Goal: Task Accomplishment & Management: Manage account settings

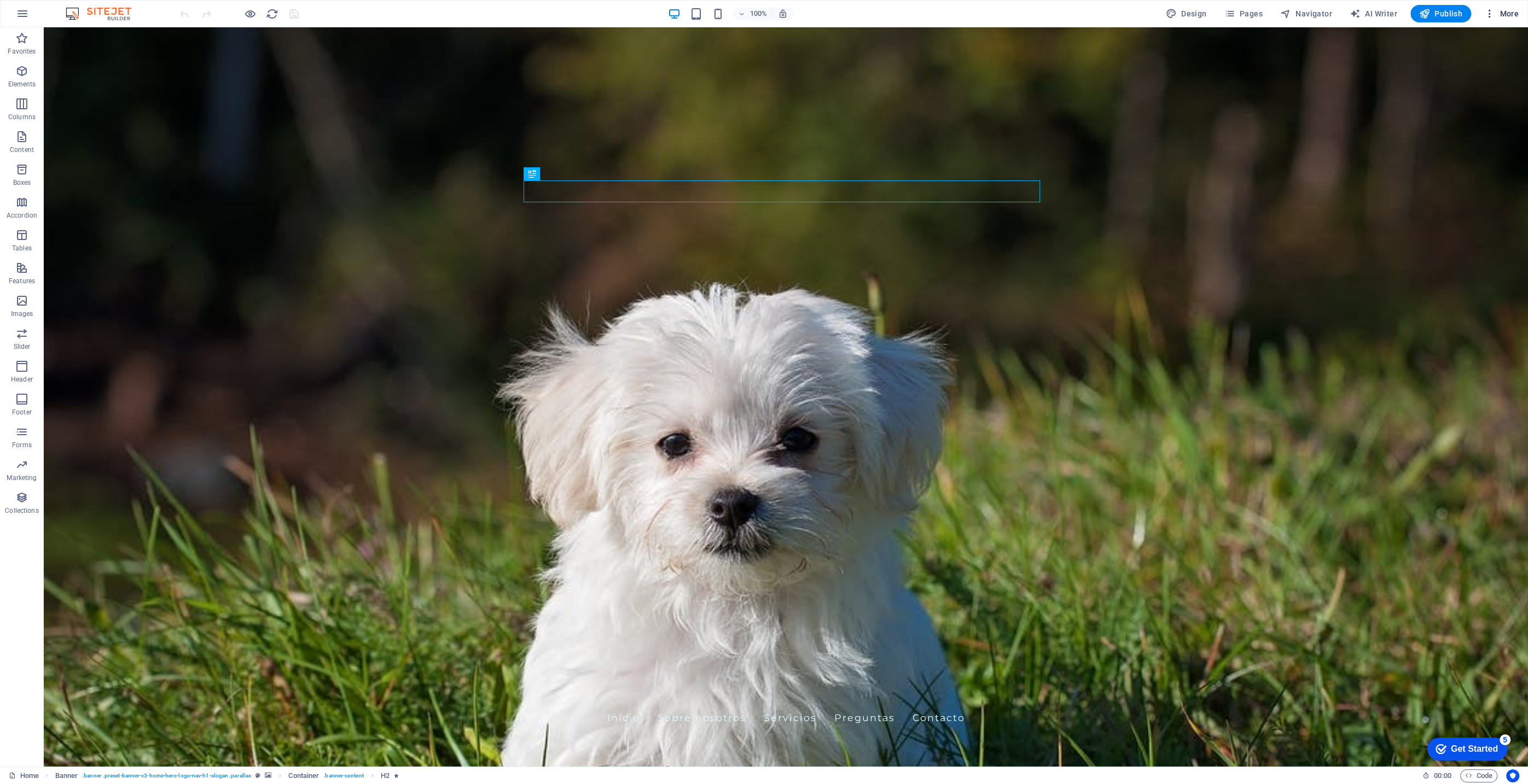
click at [1501, 14] on span "More" at bounding box center [1501, 14] width 35 height 11
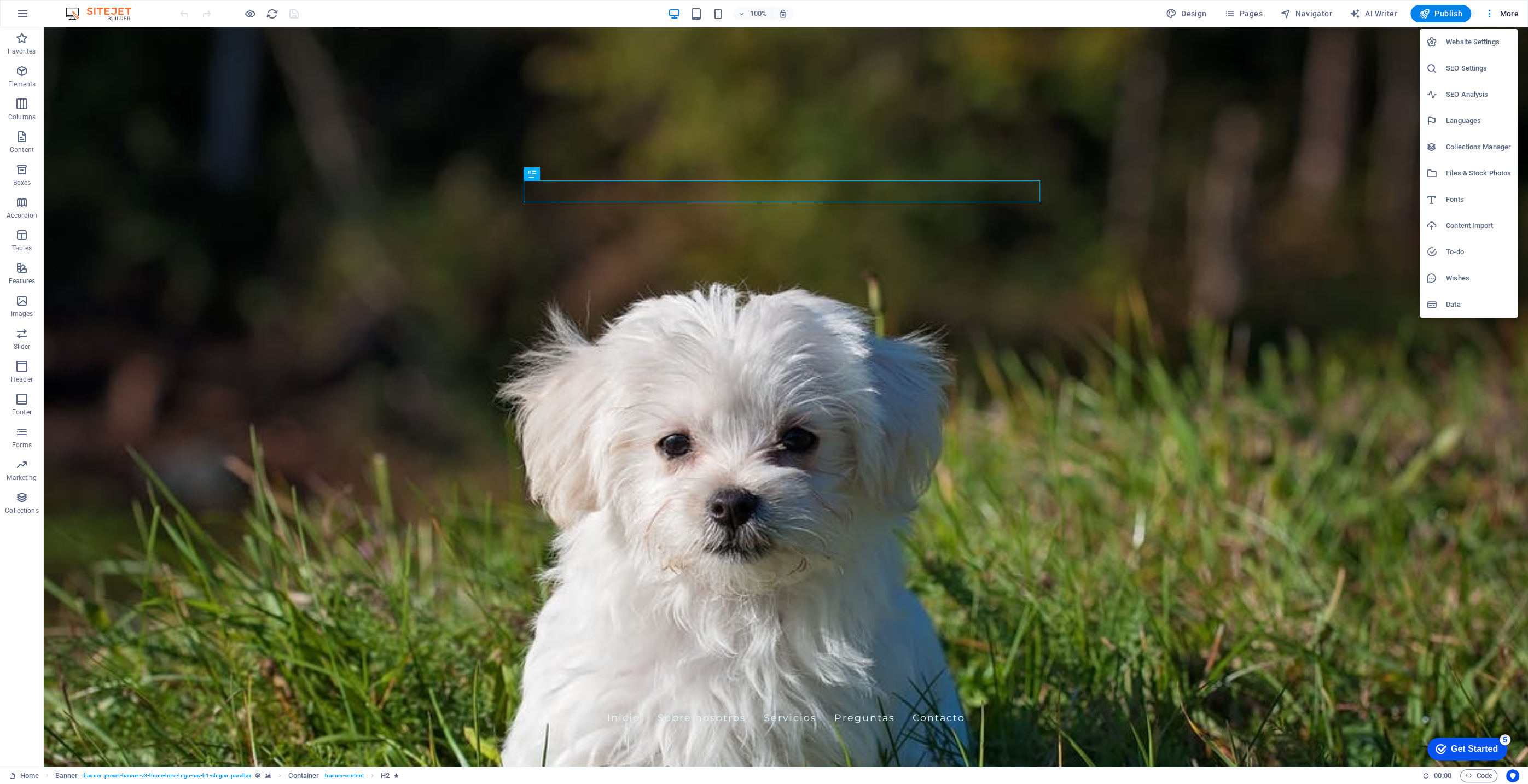
click at [1471, 46] on h6 "Website Settings" at bounding box center [1479, 42] width 65 height 13
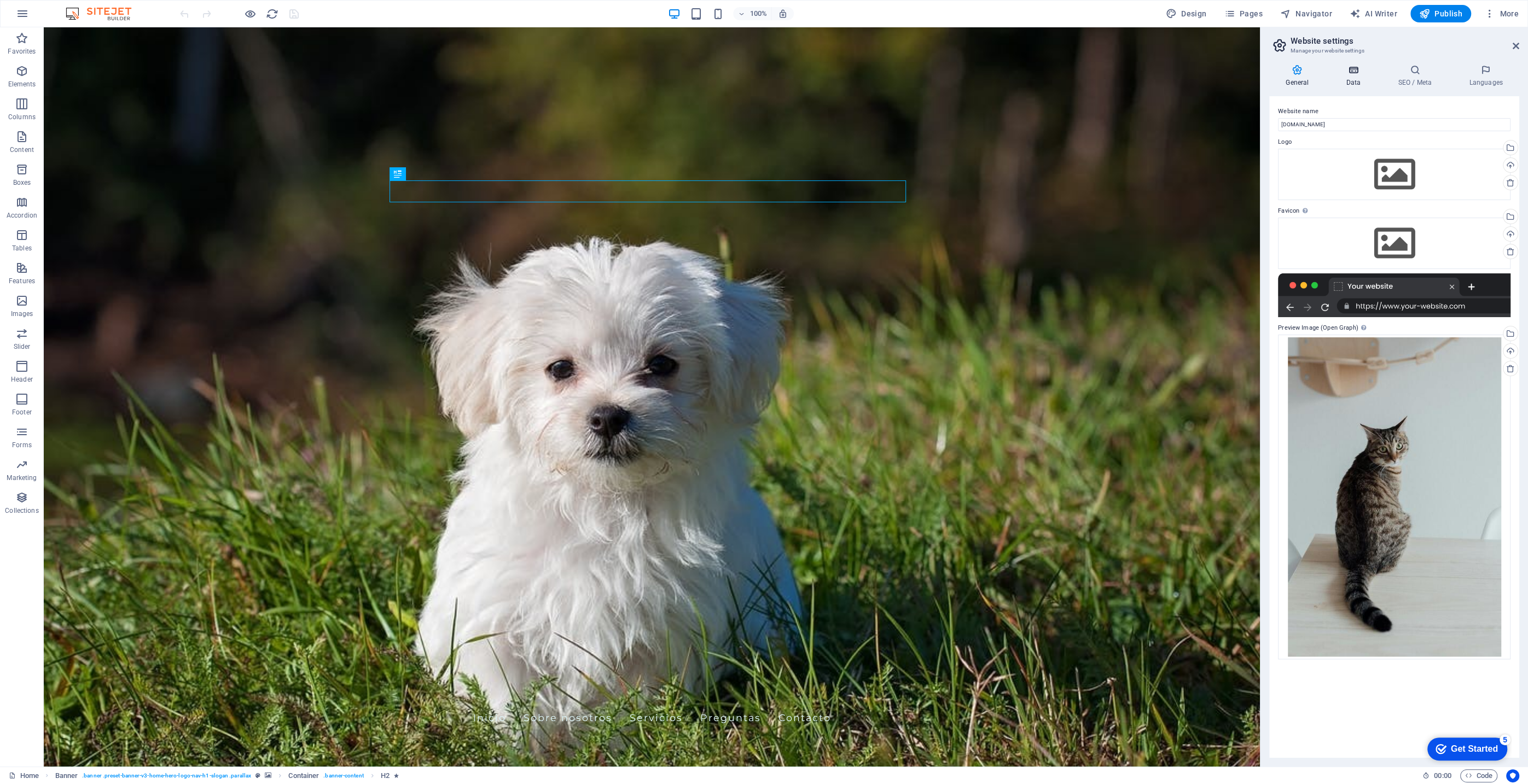
click at [1364, 76] on h4 "Data" at bounding box center [1355, 76] width 52 height 23
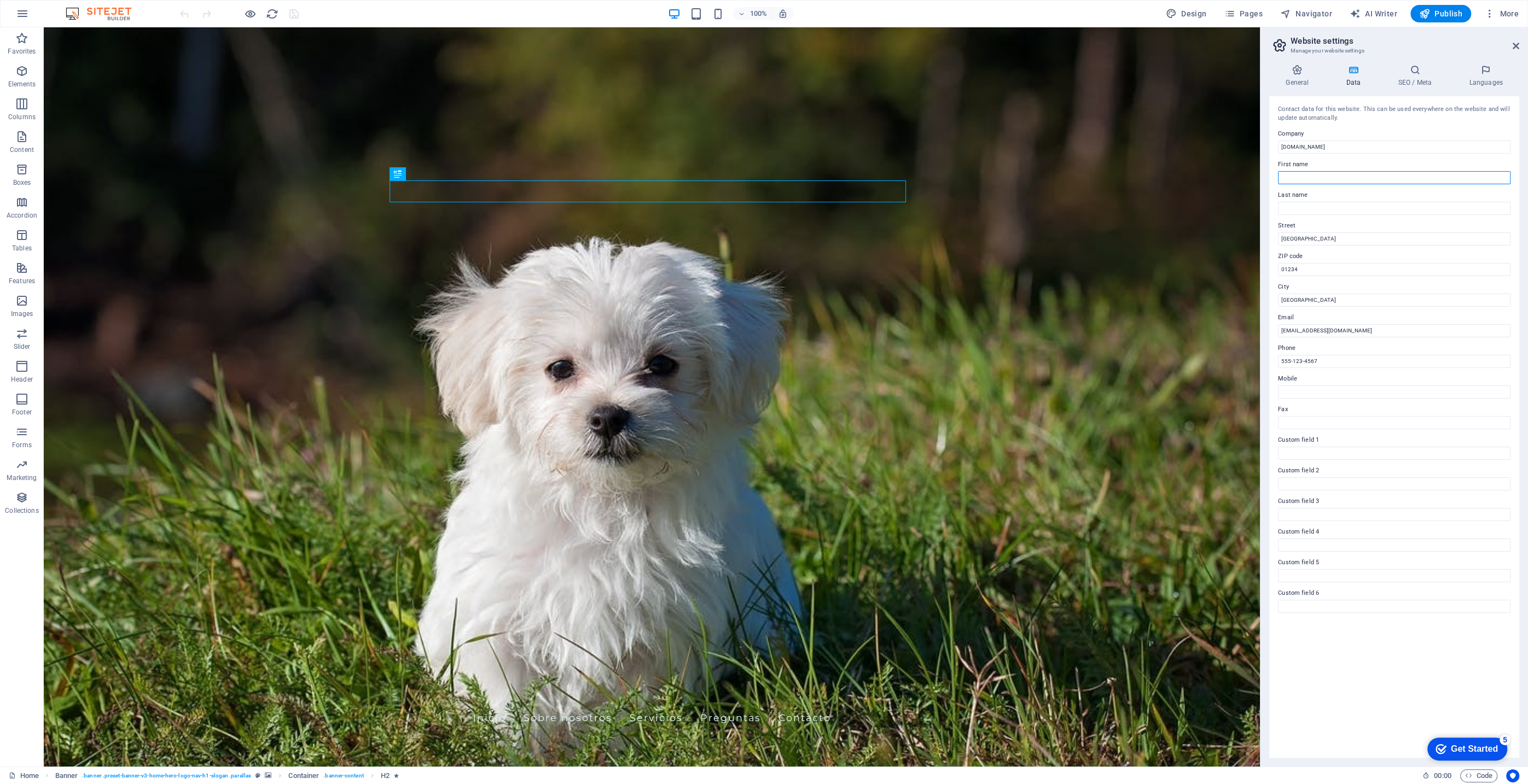
click at [1331, 174] on input "First name" at bounding box center [1394, 178] width 232 height 13
type input "Contacto"
click at [1339, 208] on input "Last name" at bounding box center [1394, 208] width 232 height 13
type input "para Proveedores y Dueños de Mascota"
click at [1369, 239] on input "[GEOGRAPHIC_DATA]" at bounding box center [1394, 239] width 232 height 13
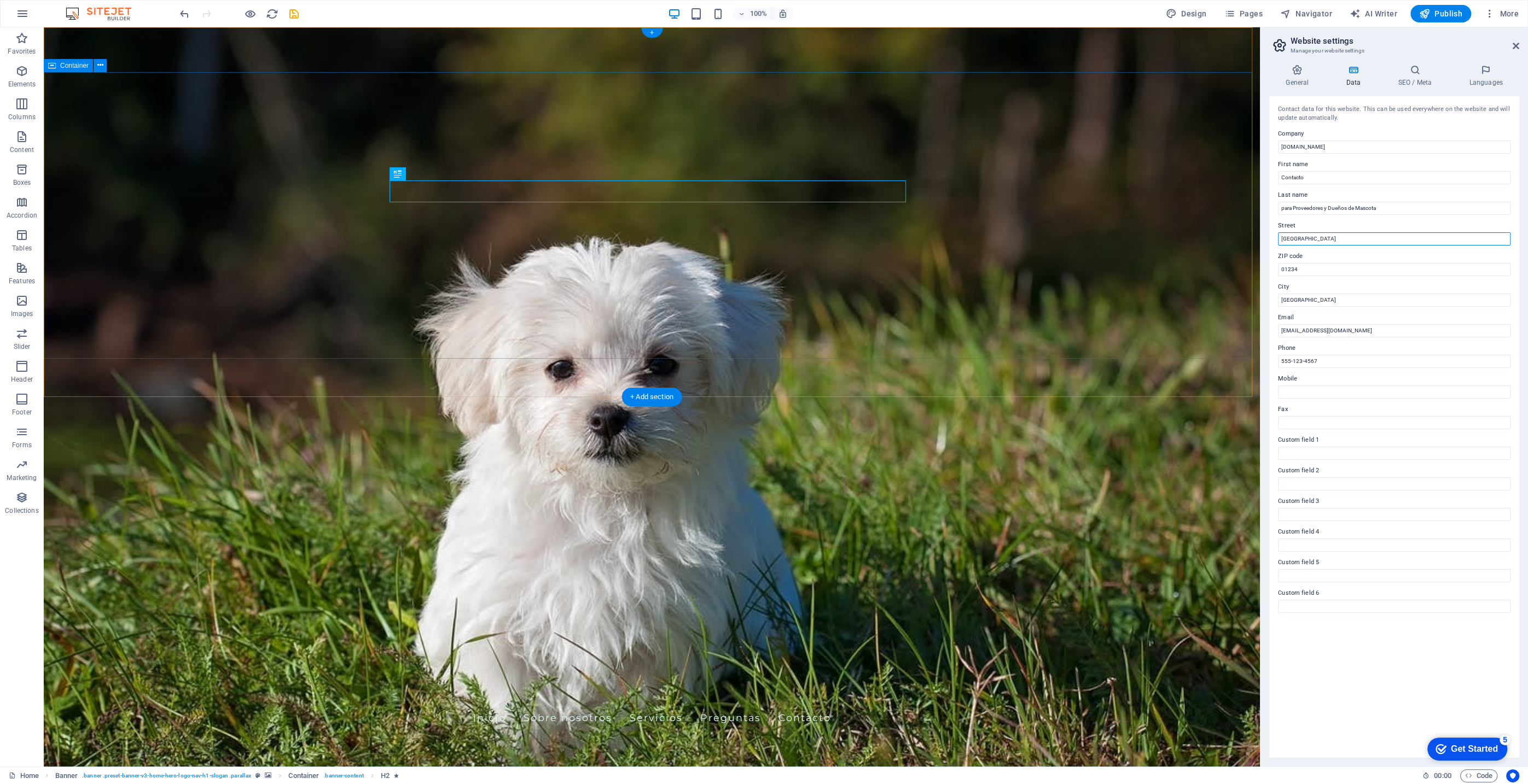
drag, startPoint x: 1423, startPoint y: 263, endPoint x: 1194, endPoint y: 227, distance: 231.8
click at [1357, 240] on input "[GEOGRAPHIC_DATA]" at bounding box center [1394, 239] width 232 height 13
type input "Montecito 38, Int 32-37"
click at [1320, 269] on input "01234" at bounding box center [1394, 269] width 232 height 13
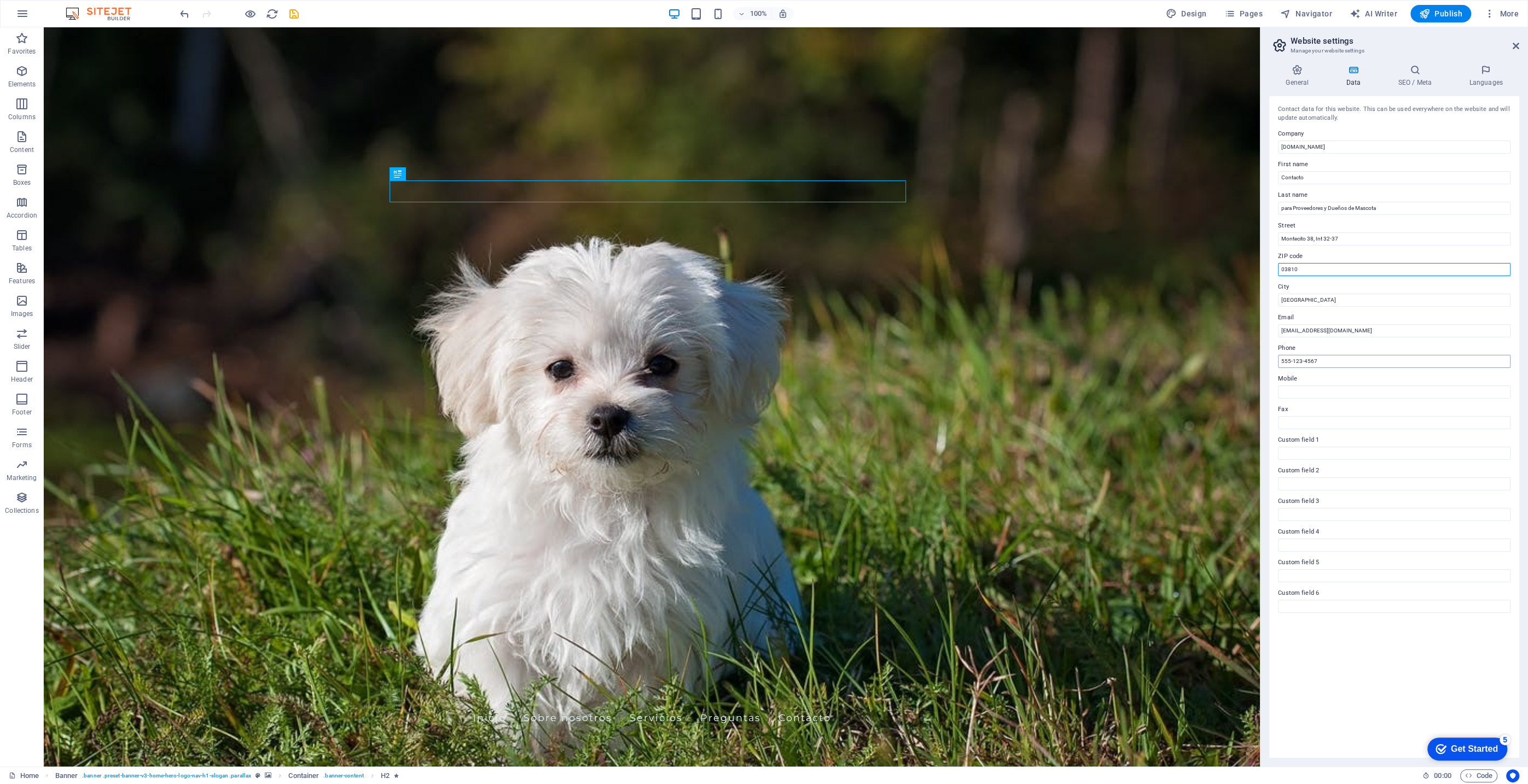
type input "03810"
click at [1331, 361] on input "555-123-4567" at bounding box center [1394, 361] width 232 height 13
drag, startPoint x: 1375, startPoint y: 388, endPoint x: 1255, endPoint y: 356, distance: 124.2
type input "[PHONE_NUMBER]"
click at [292, 10] on icon "save" at bounding box center [294, 14] width 12 height 12
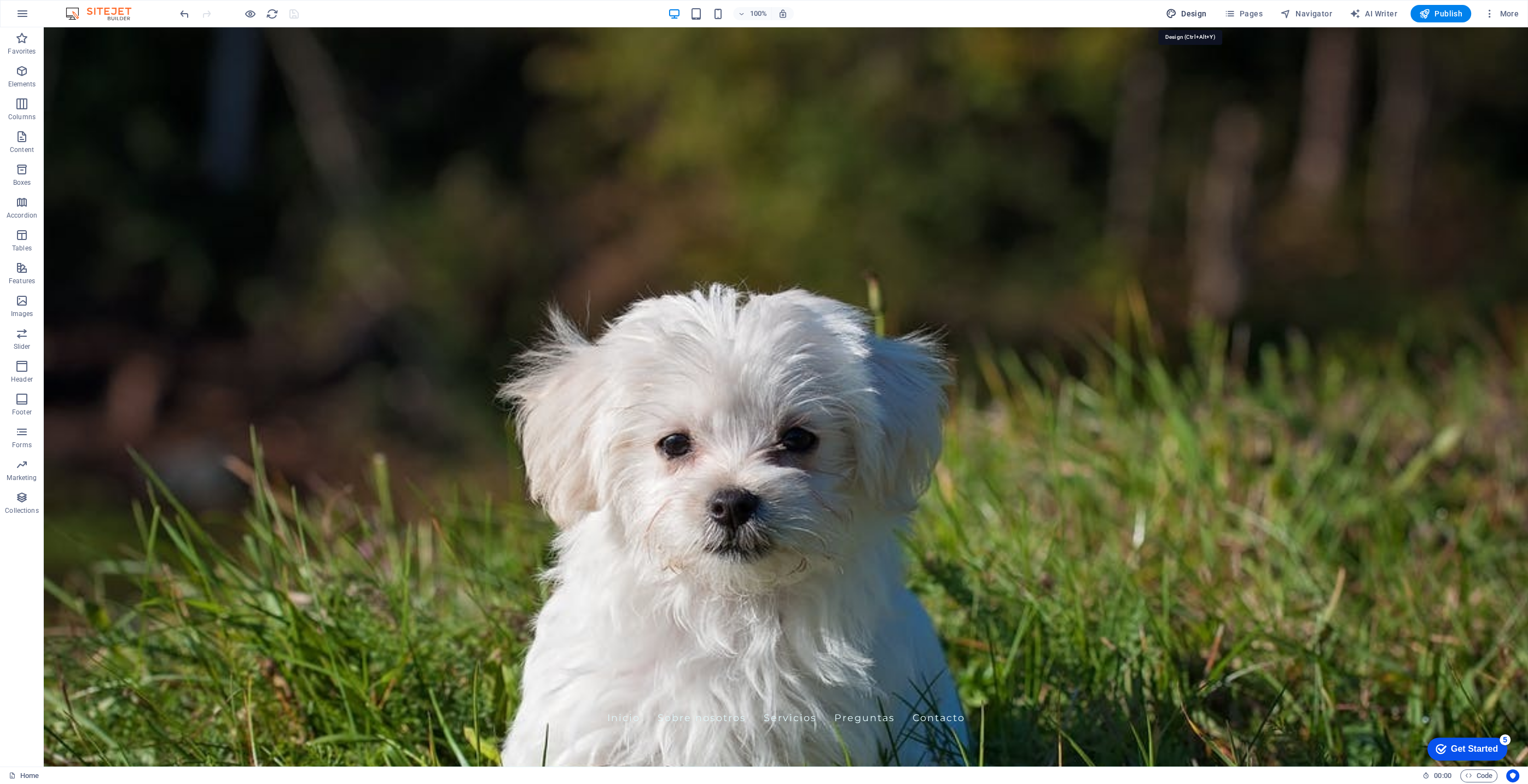
click at [1181, 10] on span "Design" at bounding box center [1186, 14] width 41 height 11
select select "px"
select select "200"
select select "px"
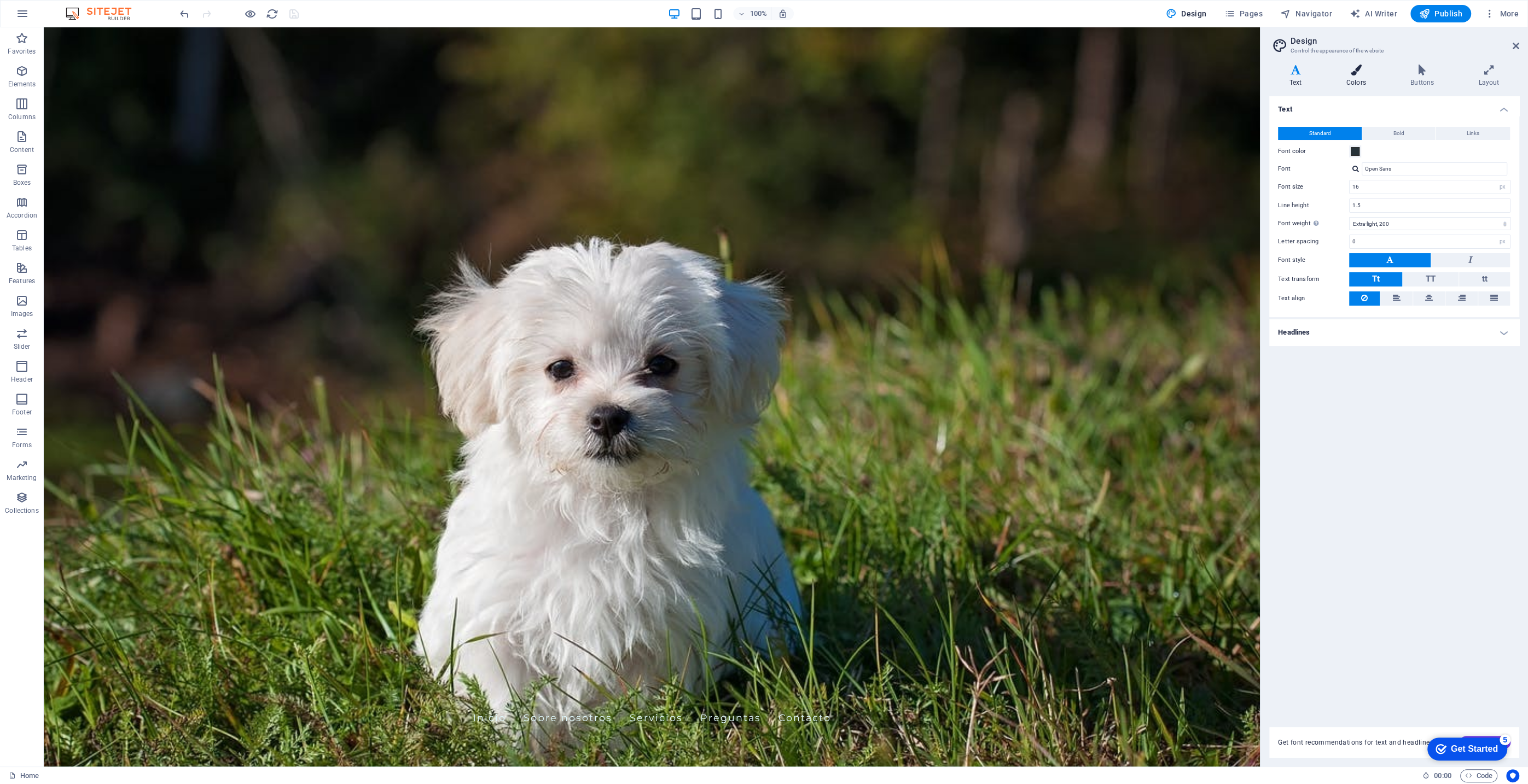
click at [1354, 68] on icon at bounding box center [1356, 70] width 60 height 11
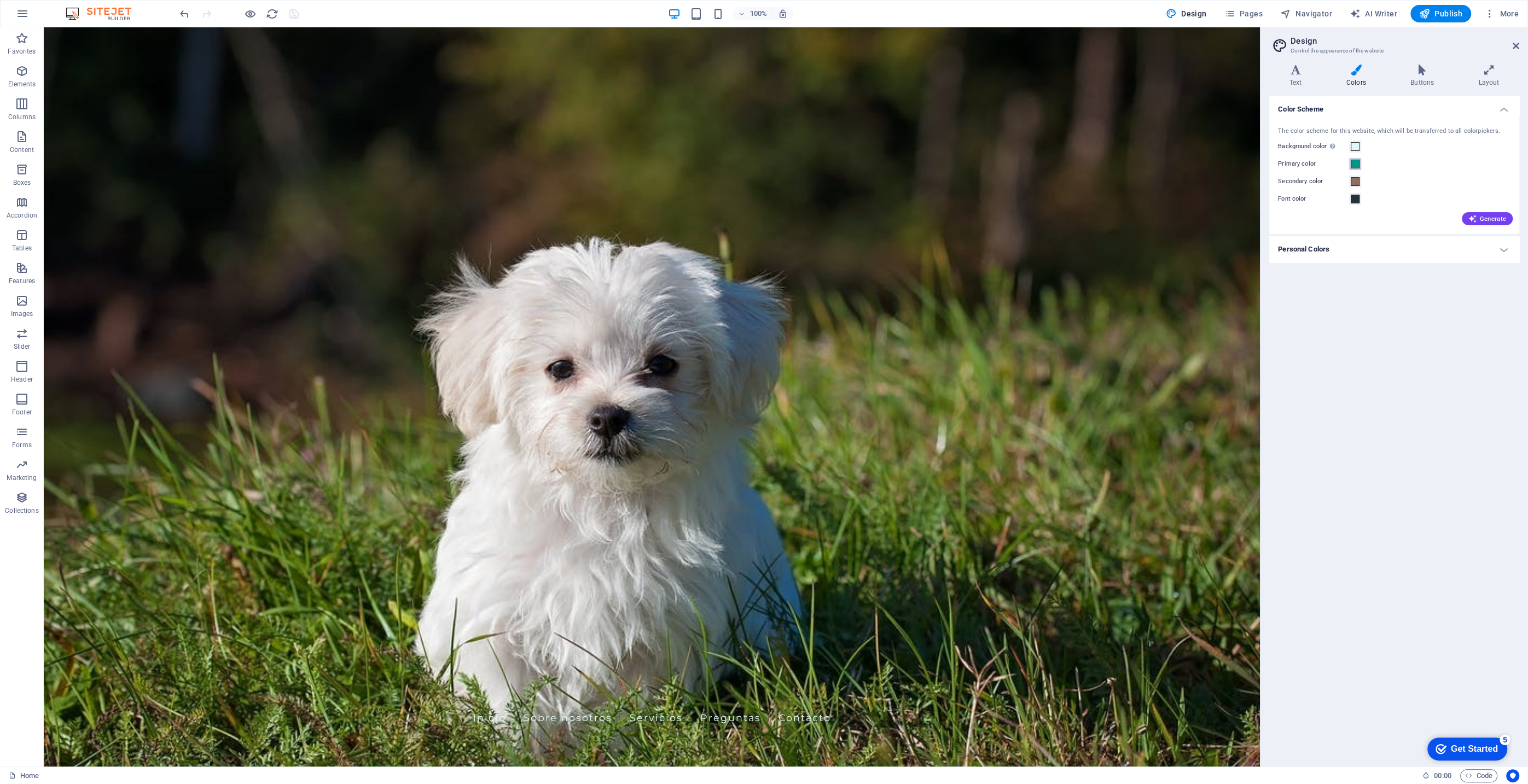
click at [1355, 166] on span at bounding box center [1355, 164] width 9 height 9
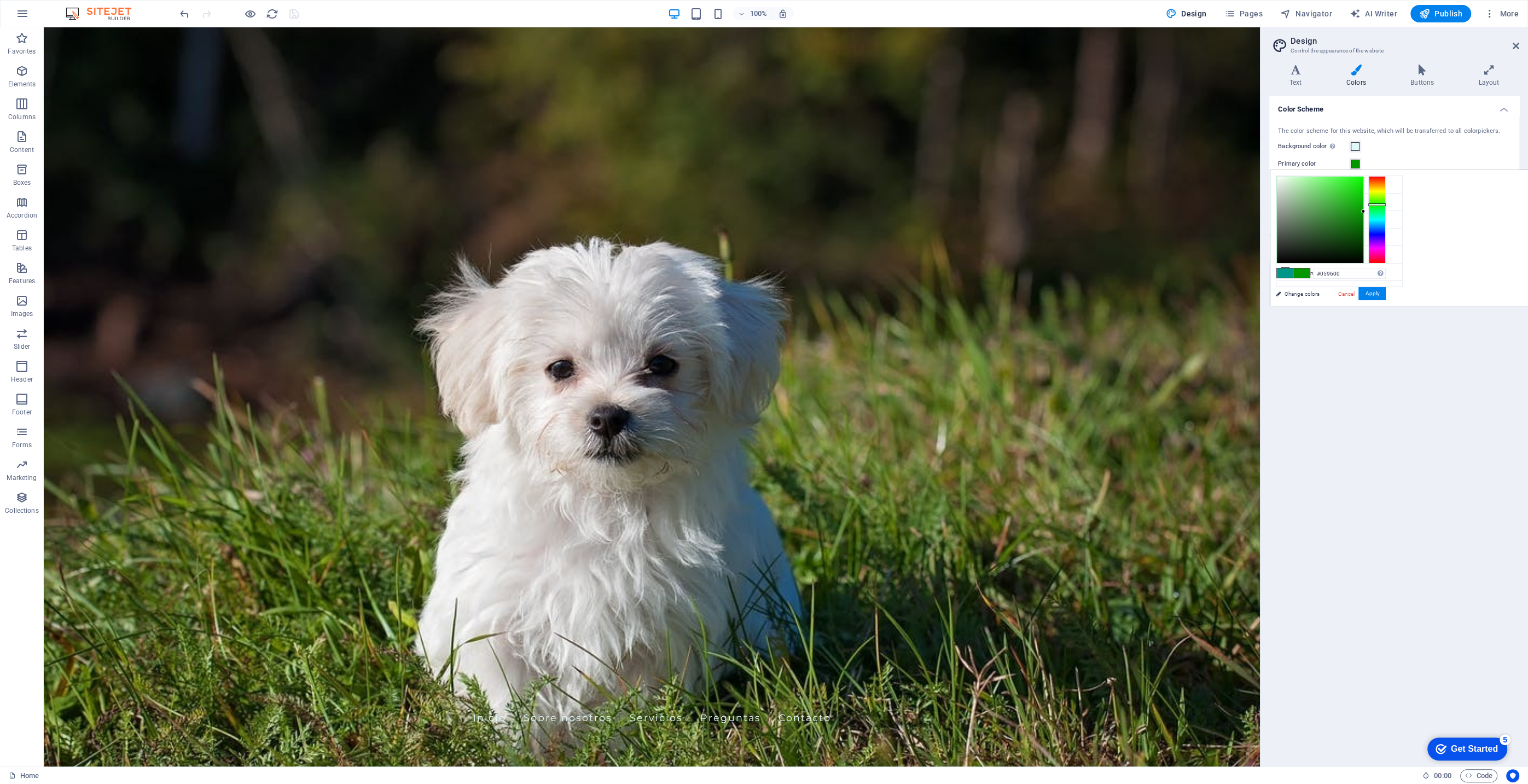
type input "#009600"
drag, startPoint x: 1378, startPoint y: 218, endPoint x: 1380, endPoint y: 205, distance: 13.2
click at [1380, 205] on div at bounding box center [1377, 205] width 17 height 2
click at [1376, 293] on button "Apply" at bounding box center [1372, 293] width 27 height 13
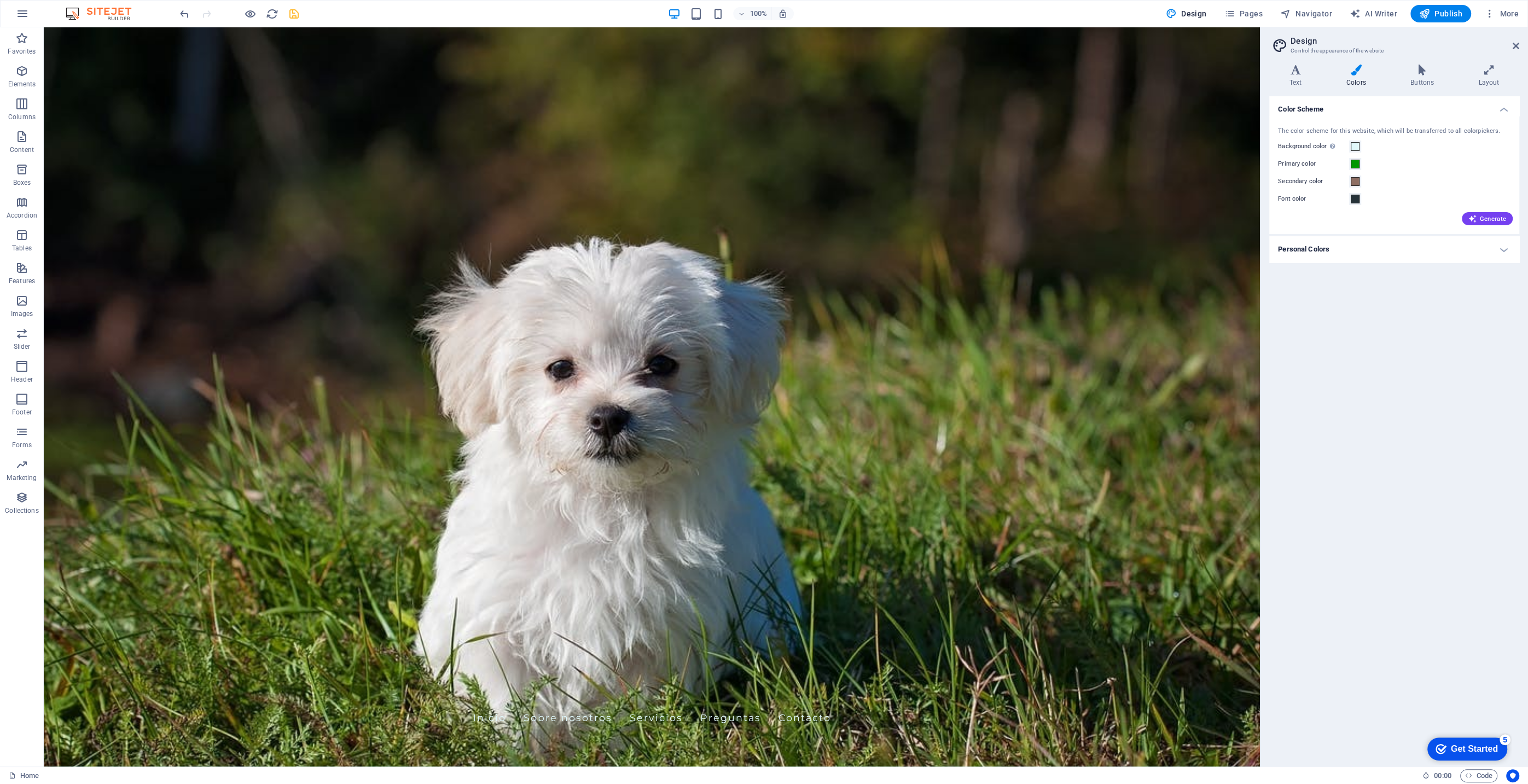
click at [1494, 255] on h4 "Personal Colors" at bounding box center [1395, 249] width 250 height 27
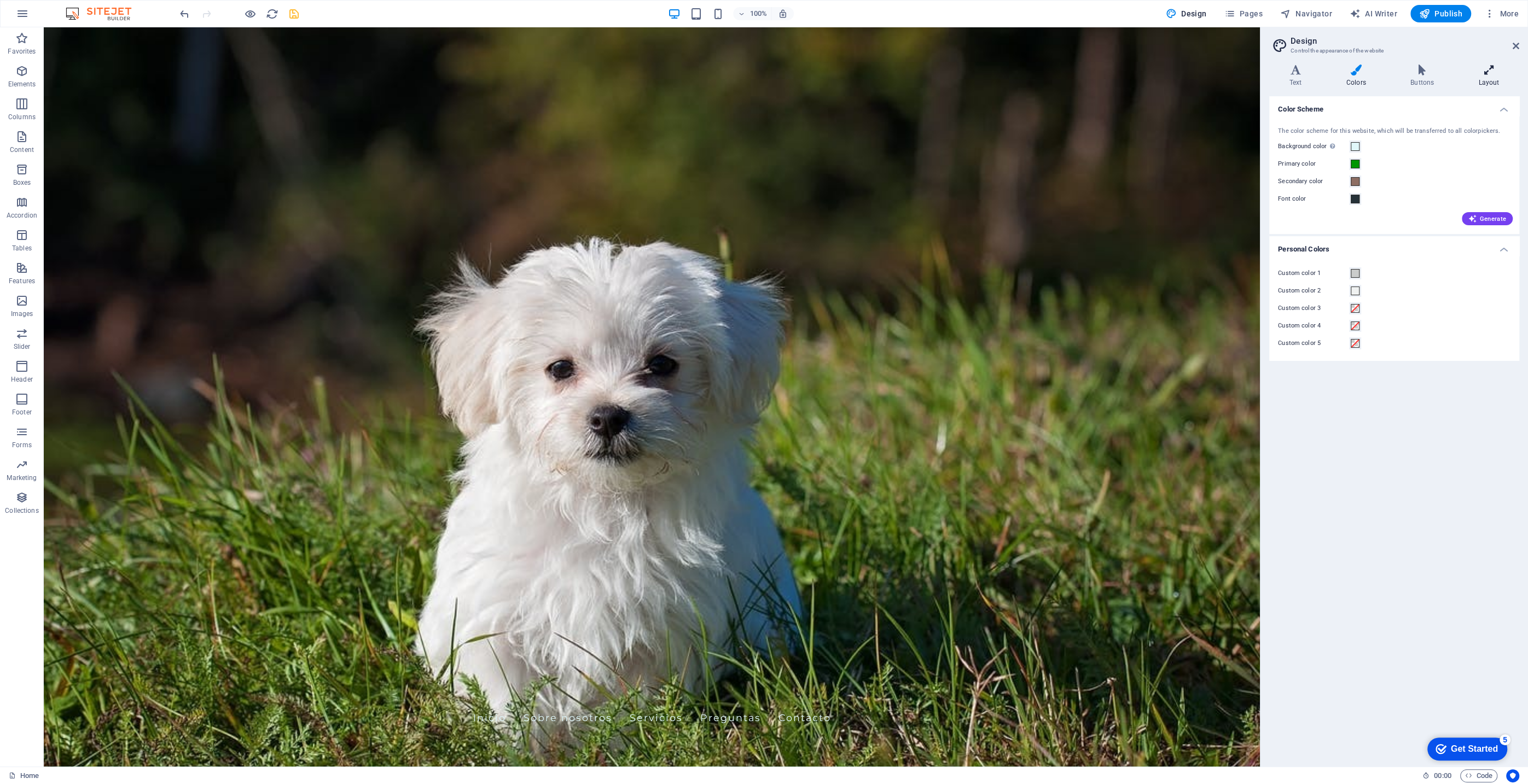
click at [1486, 72] on icon at bounding box center [1489, 70] width 60 height 11
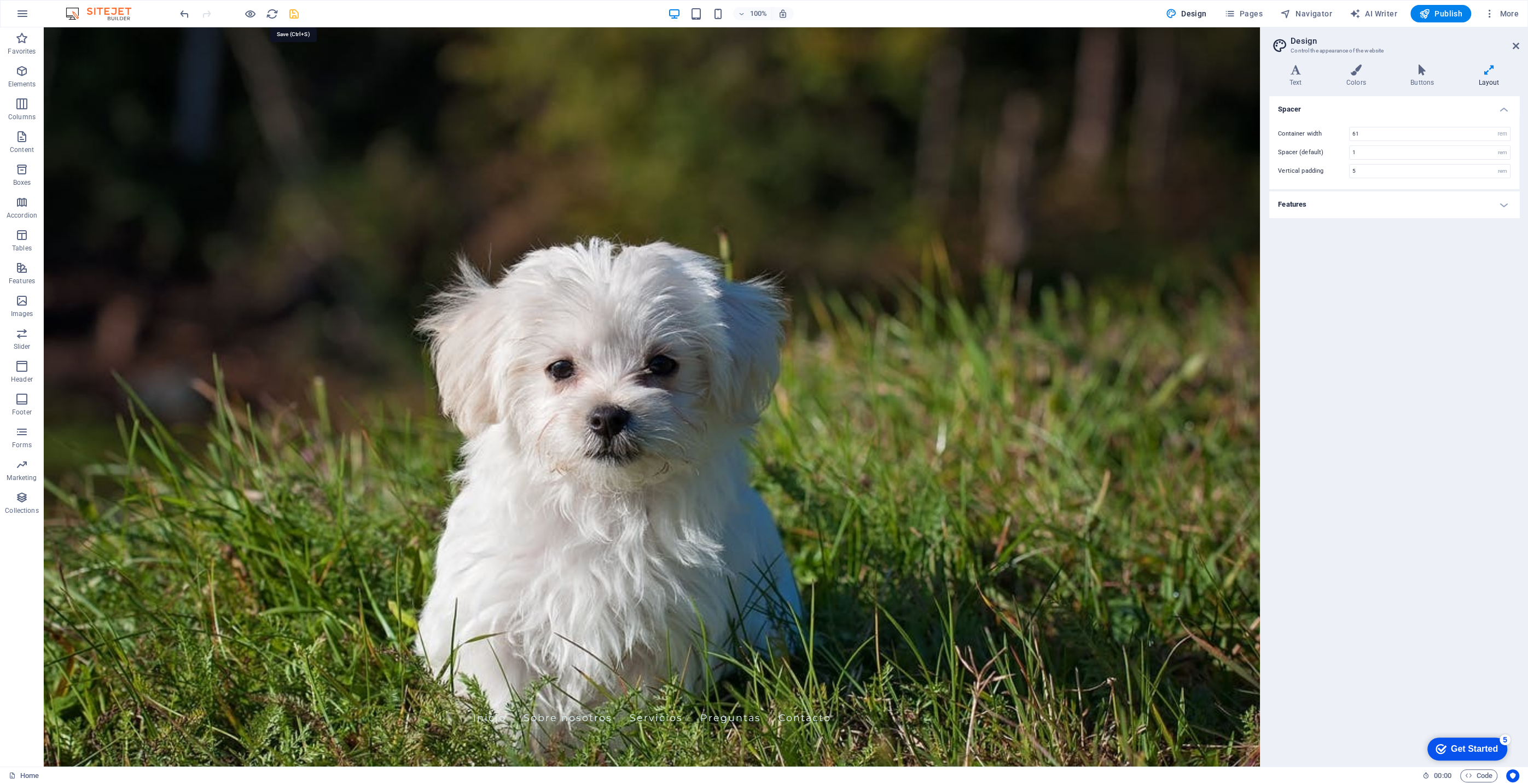
click at [290, 15] on icon "save" at bounding box center [294, 14] width 12 height 12
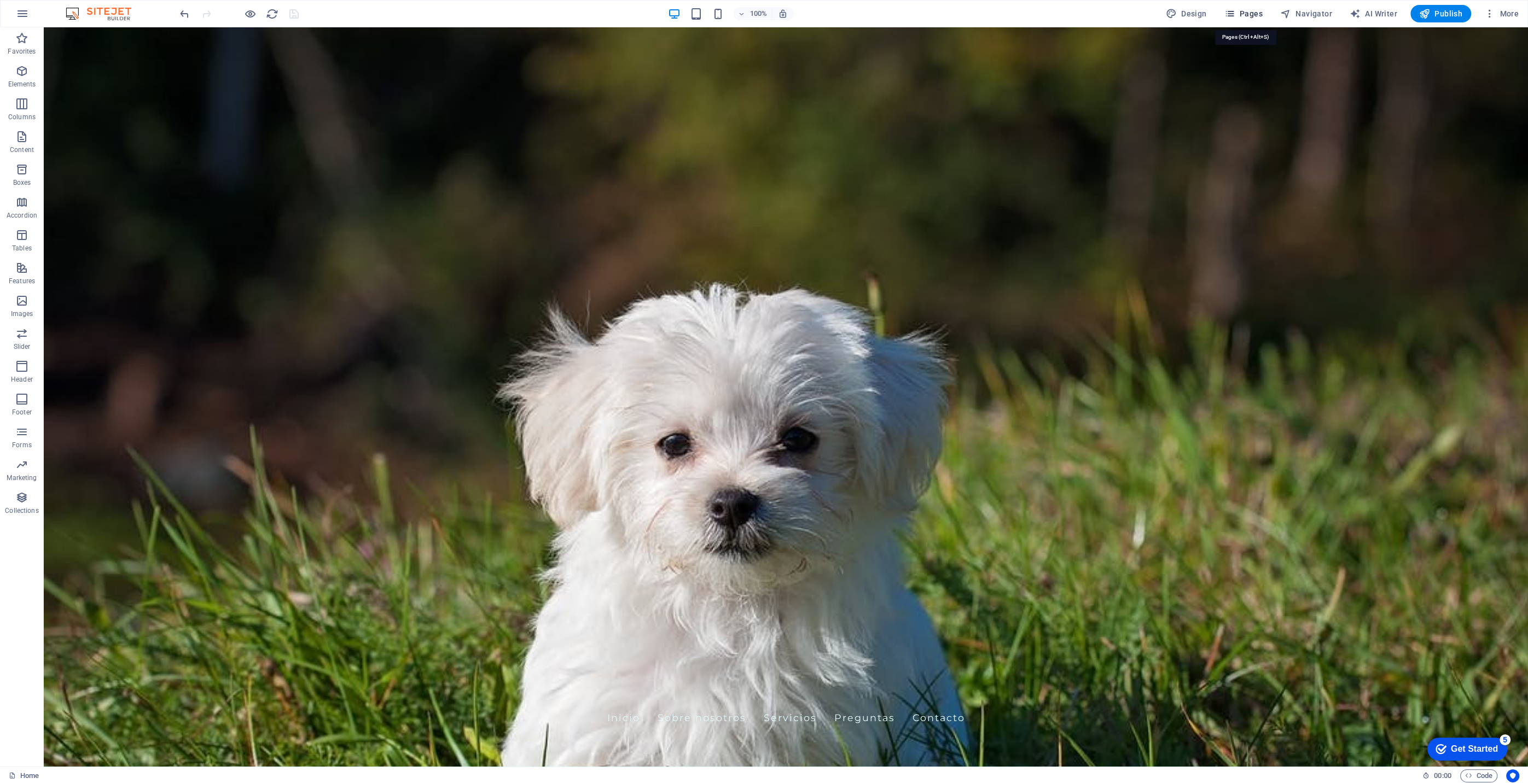
click at [1235, 12] on icon "button" at bounding box center [1230, 14] width 11 height 11
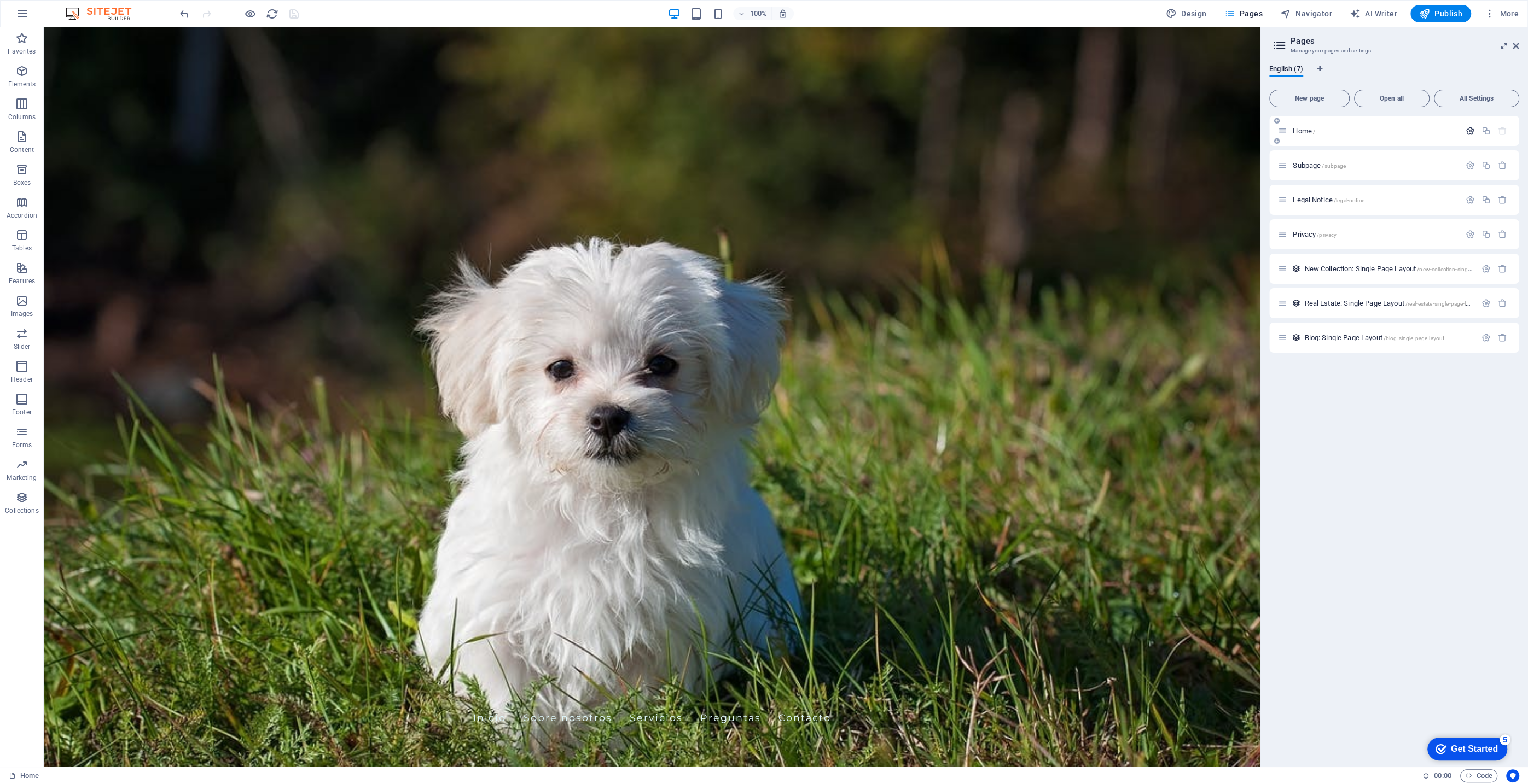
click at [1469, 131] on icon "button" at bounding box center [1470, 131] width 9 height 9
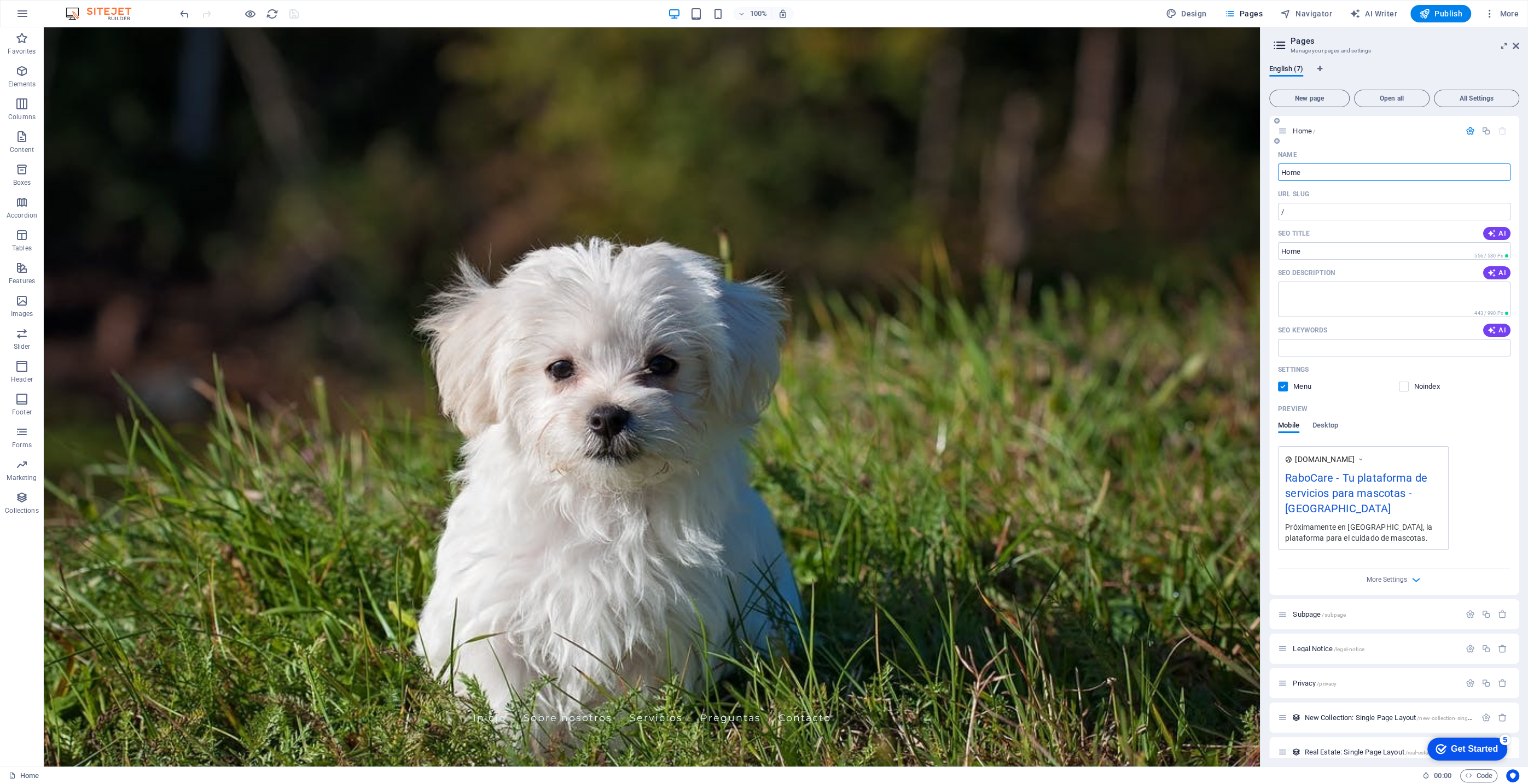
scroll to position [47, 0]
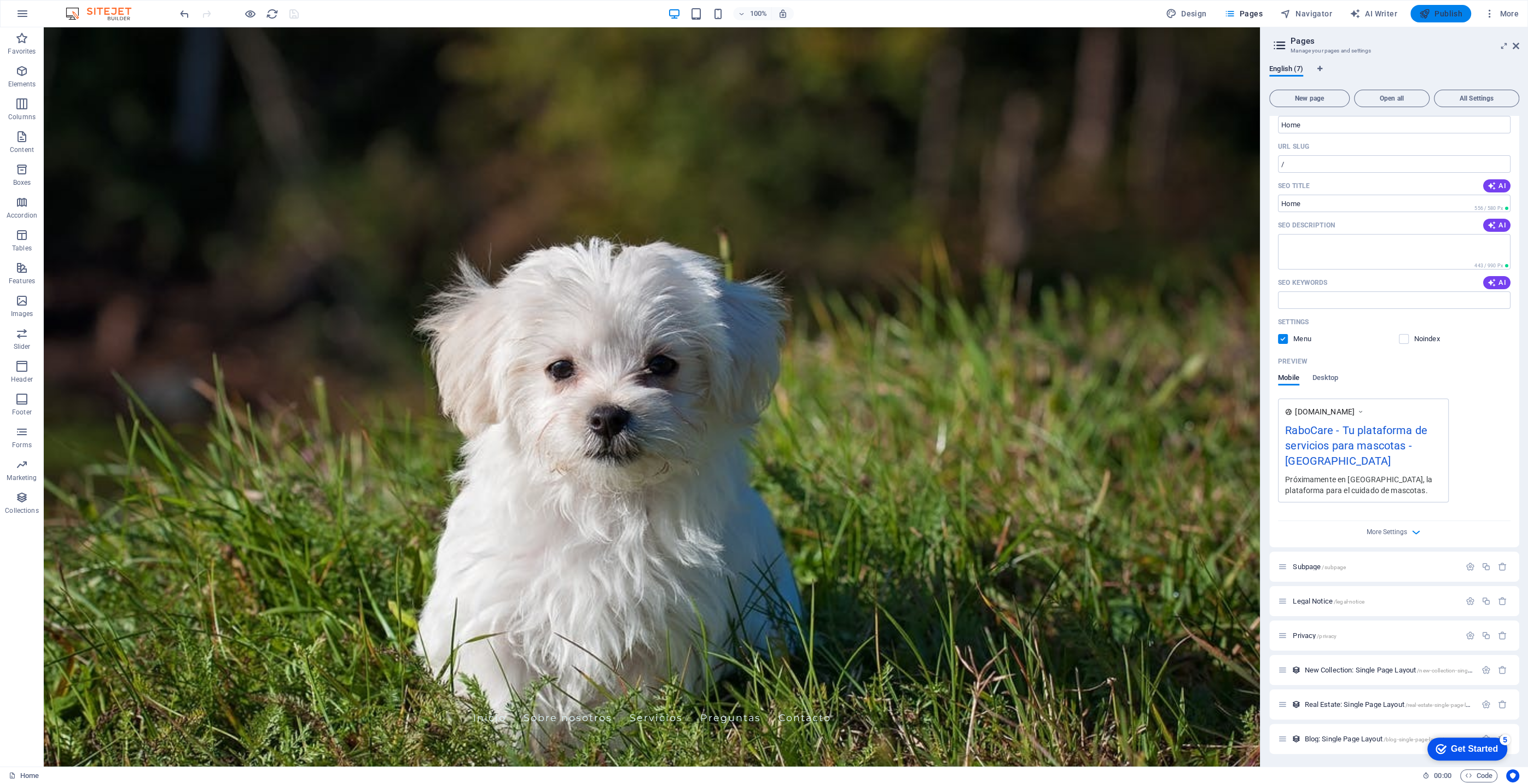
click at [1441, 9] on span "Publish" at bounding box center [1441, 14] width 43 height 11
